Goal: Information Seeking & Learning: Learn about a topic

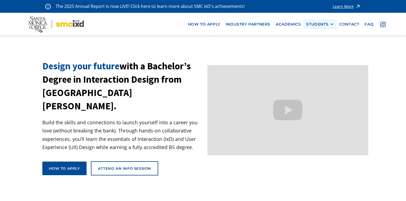
click at [323, 22] on div "STUDENTS" at bounding box center [317, 24] width 22 height 5
click at [320, 43] on link "Current Students" at bounding box center [330, 44] width 49 height 10
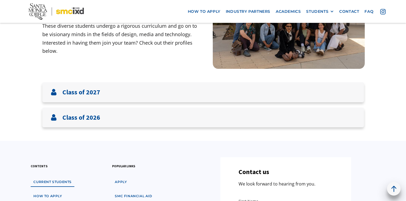
scroll to position [80, 0]
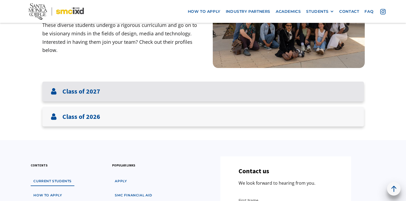
click at [307, 89] on div "Class of 2027" at bounding box center [203, 92] width 322 height 20
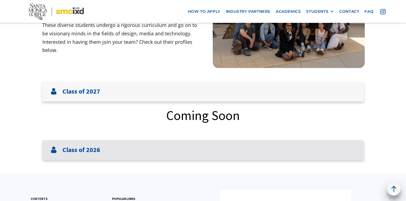
click at [298, 142] on div "Class of 2026" at bounding box center [203, 150] width 322 height 20
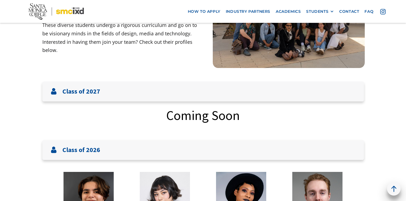
drag, startPoint x: 406, startPoint y: 43, endPoint x: 406, endPoint y: 65, distance: 22.3
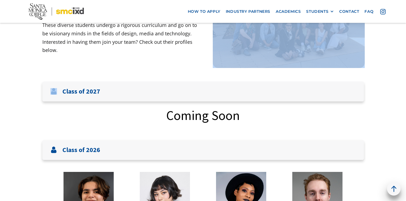
drag, startPoint x: 406, startPoint y: 49, endPoint x: 406, endPoint y: 68, distance: 18.7
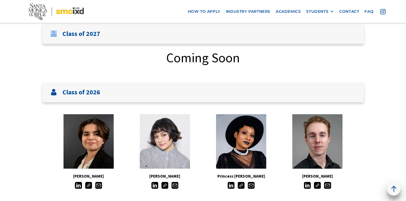
scroll to position [146, 0]
